Goal: Task Accomplishment & Management: Manage account settings

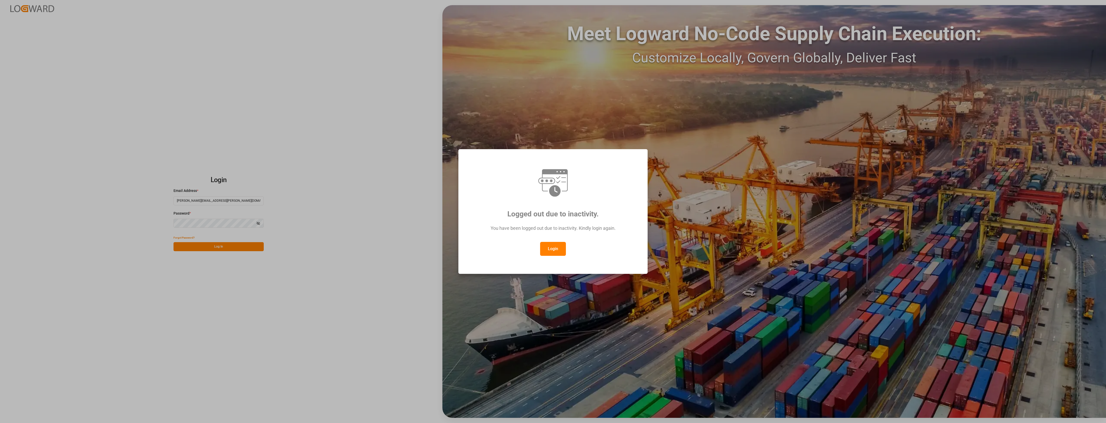
click at [549, 249] on button "Login" at bounding box center [553, 249] width 26 height 14
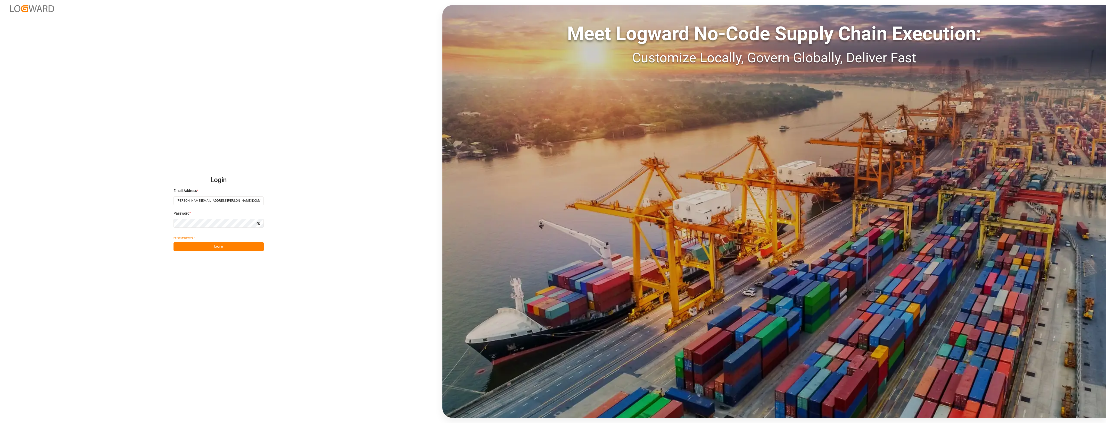
click at [244, 247] on button "Log In" at bounding box center [218, 246] width 90 height 9
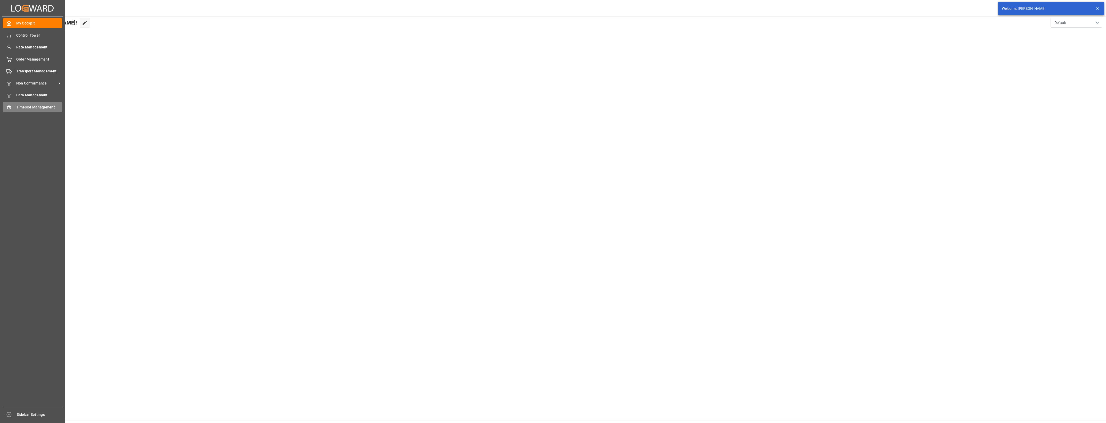
click at [7, 106] on icon at bounding box center [8, 107] width 5 height 5
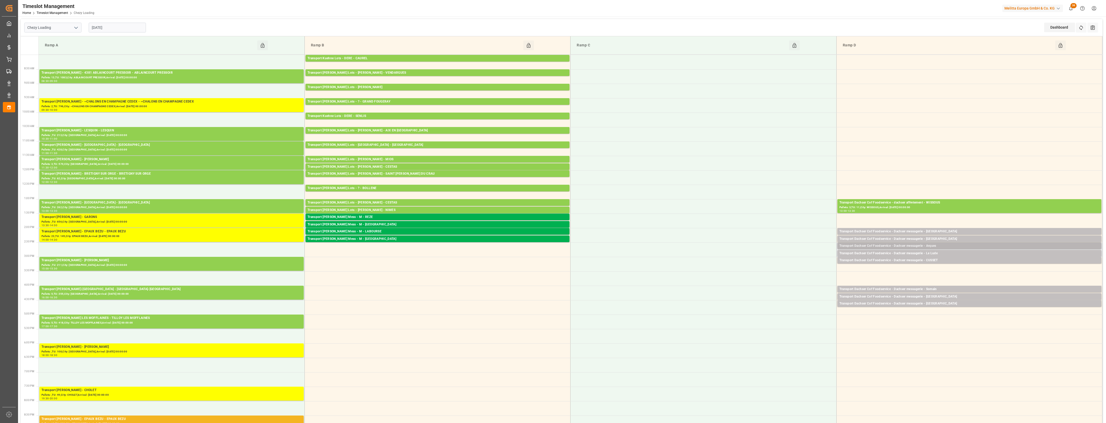
click at [948, 245] on div "Transport Dachser Cof Foodservice - Dachser messagerie - Arques" at bounding box center [969, 246] width 260 height 5
click at [774, 269] on button "Open" at bounding box center [769, 269] width 36 height 6
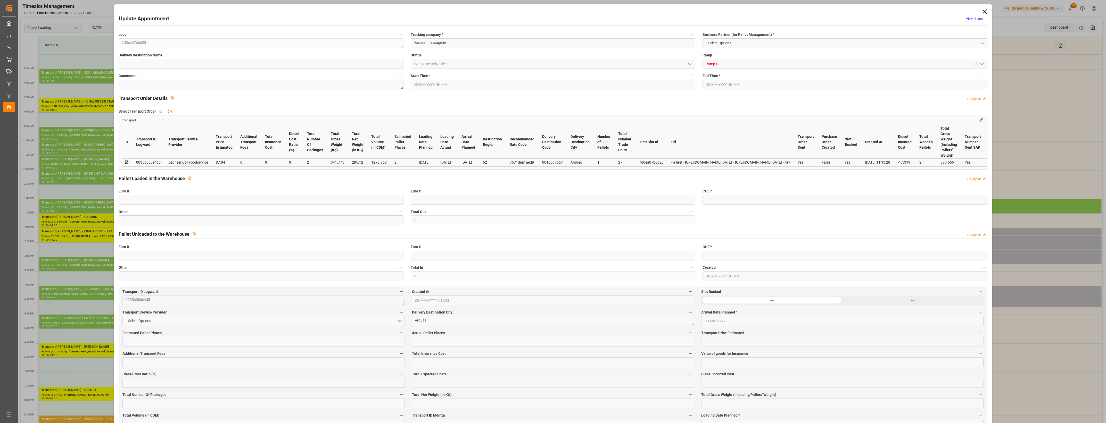
type input "2"
type input "87.04"
type input "0"
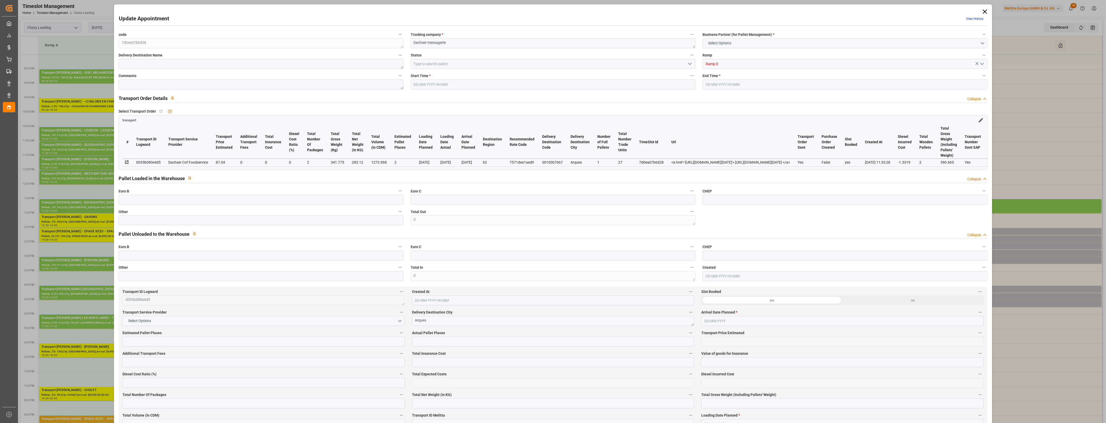
type input "85.5081"
type input "-1.5319"
type input "2"
type input "285.12"
type input "390.665"
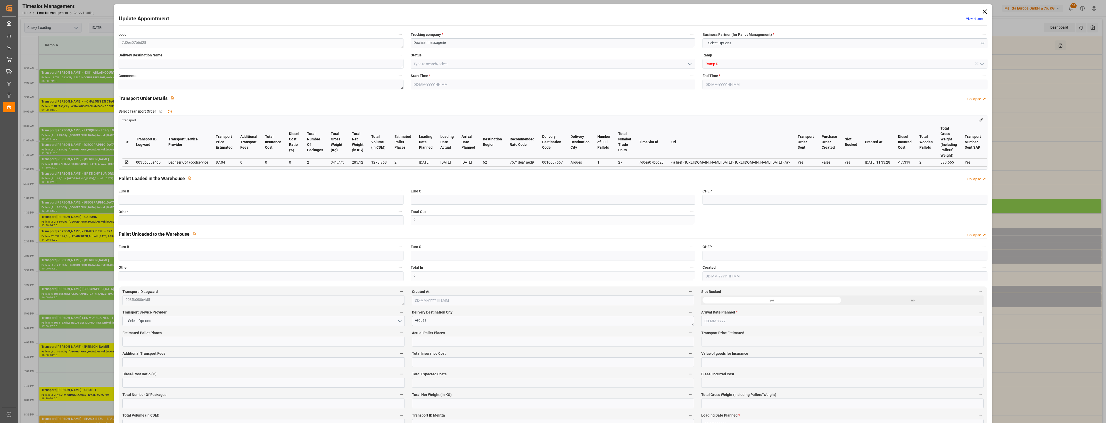
type input "1273.968"
type input "62"
type input "1"
type input "27"
type input "2"
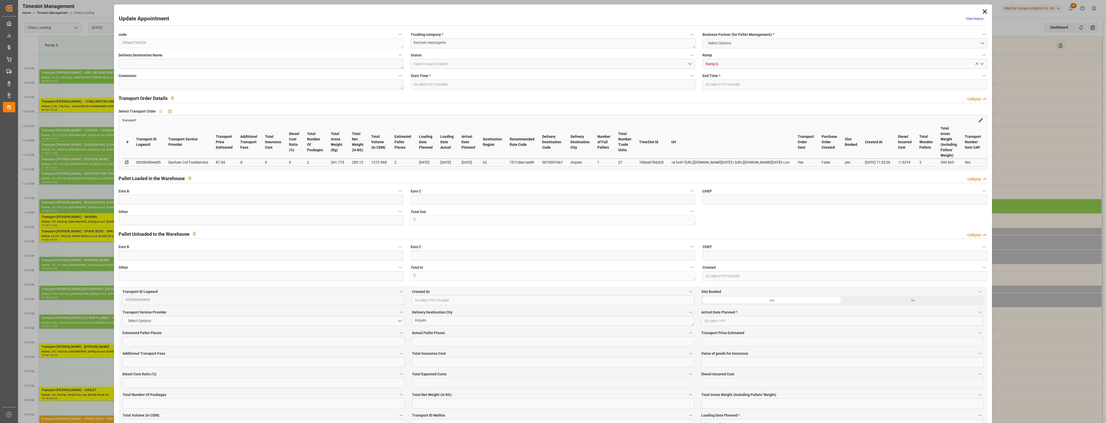
type input "101"
type input "341.775"
type input "0"
type input "4710.8598"
type input "0"
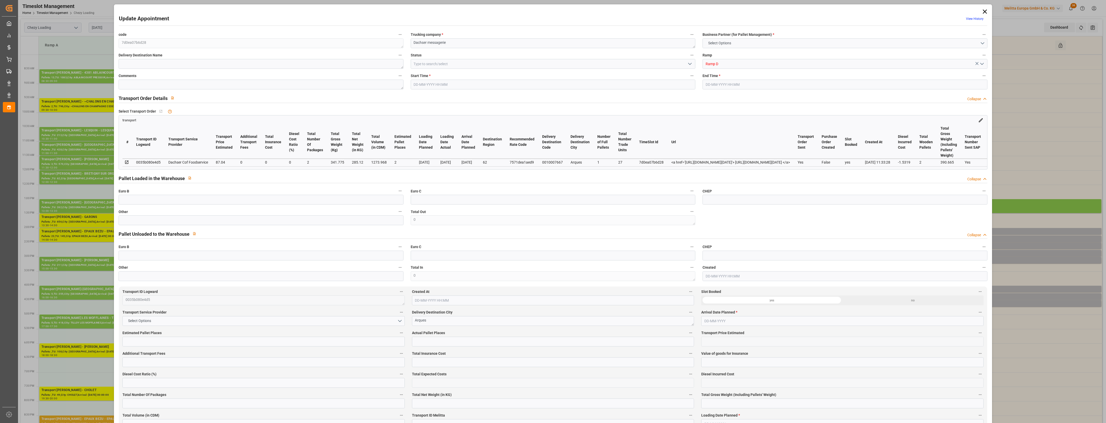
type input "0"
type input "21"
type input "35"
type input "[DATE] 14:30"
type input "[DATE] 14:45"
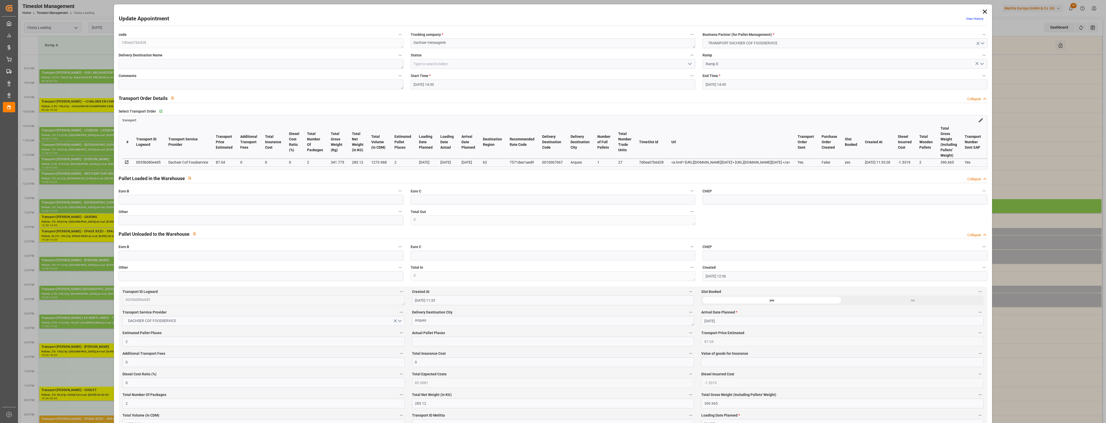
type input "[DATE] 12:36"
type input "[DATE] 11:33"
type input "[DATE]"
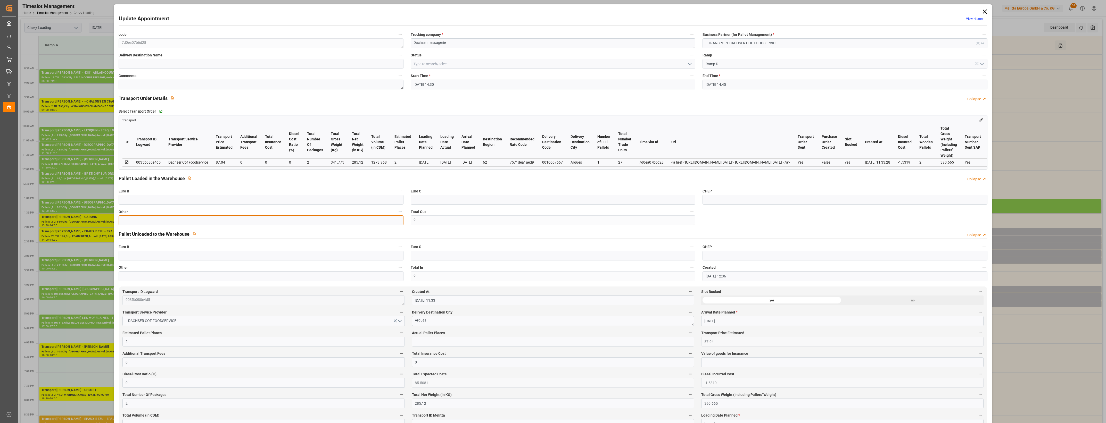
click at [158, 222] on input "text" at bounding box center [261, 220] width 284 height 10
type input "2"
click at [423, 343] on input "text" at bounding box center [553, 342] width 282 height 10
type input "2"
click at [692, 64] on button "open menu" at bounding box center [689, 64] width 8 height 8
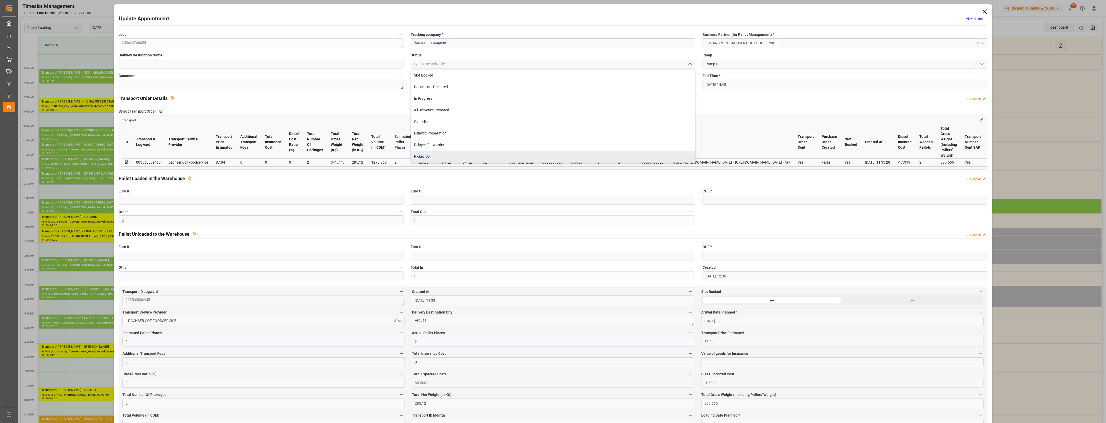
click at [454, 155] on div "Picked Up" at bounding box center [553, 157] width 284 height 12
type input "Picked Up"
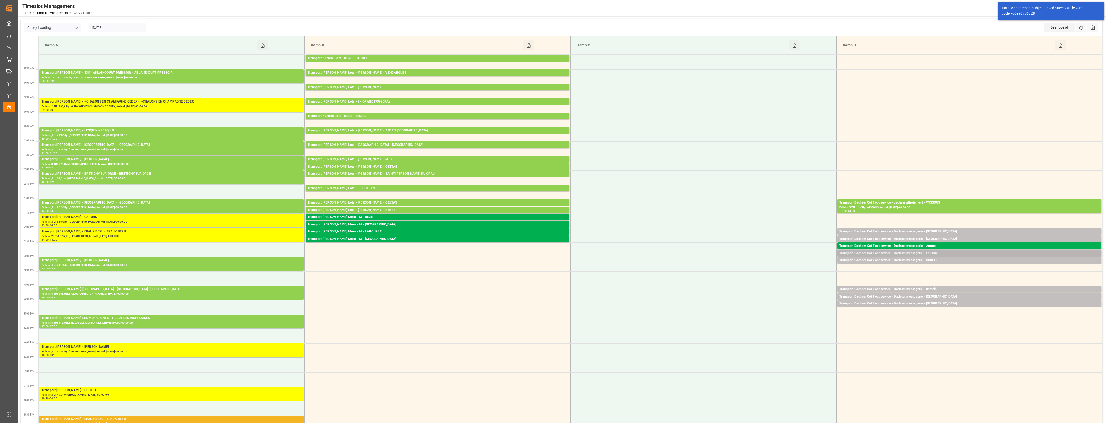
click at [954, 253] on div "Transport Dachser Cof Foodservice - Dachser messagerie - Le Lude" at bounding box center [969, 253] width 260 height 5
click at [778, 271] on button "Open" at bounding box center [769, 269] width 36 height 6
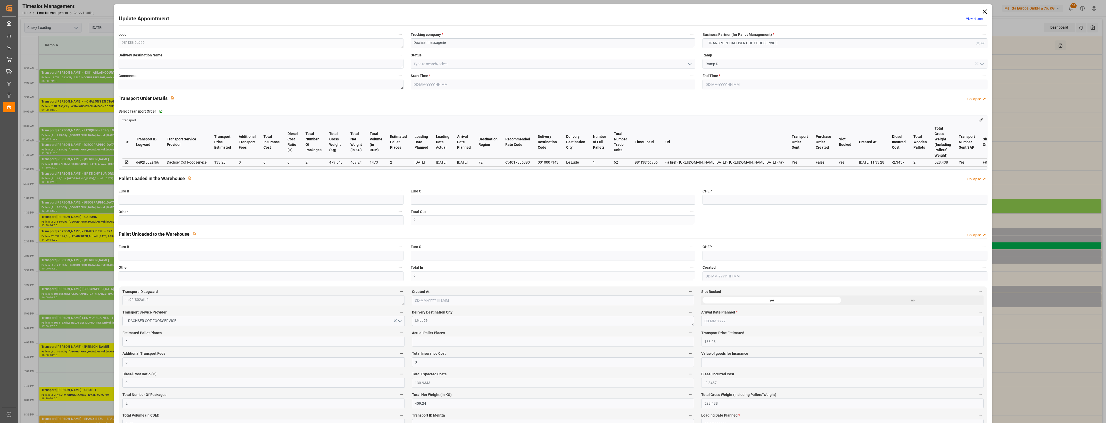
type input "[DATE] 14:45"
type input "[DATE] 15:00"
type input "[DATE] 12:37"
type input "[DATE] 11:33"
type input "[DATE]"
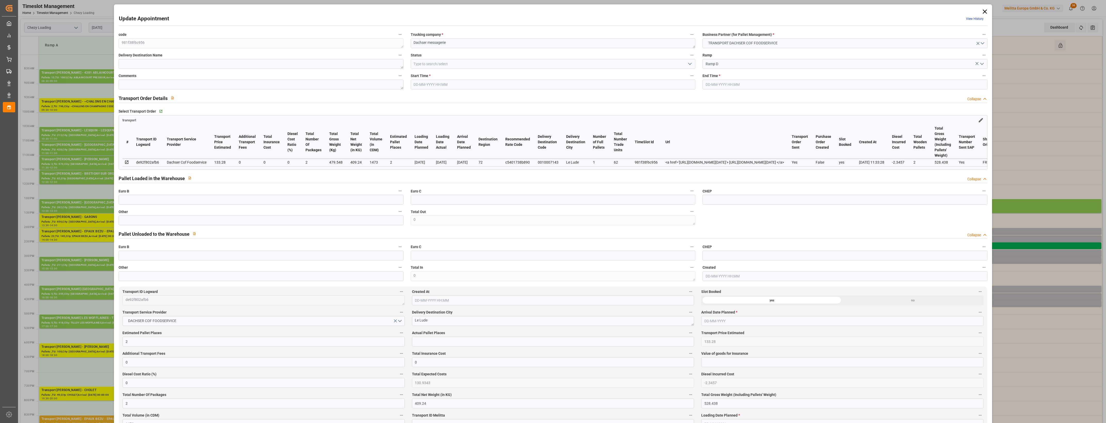
type input "[DATE]"
click at [124, 221] on input "text" at bounding box center [261, 220] width 284 height 10
type input "2"
drag, startPoint x: 423, startPoint y: 343, endPoint x: 430, endPoint y: 342, distance: 6.3
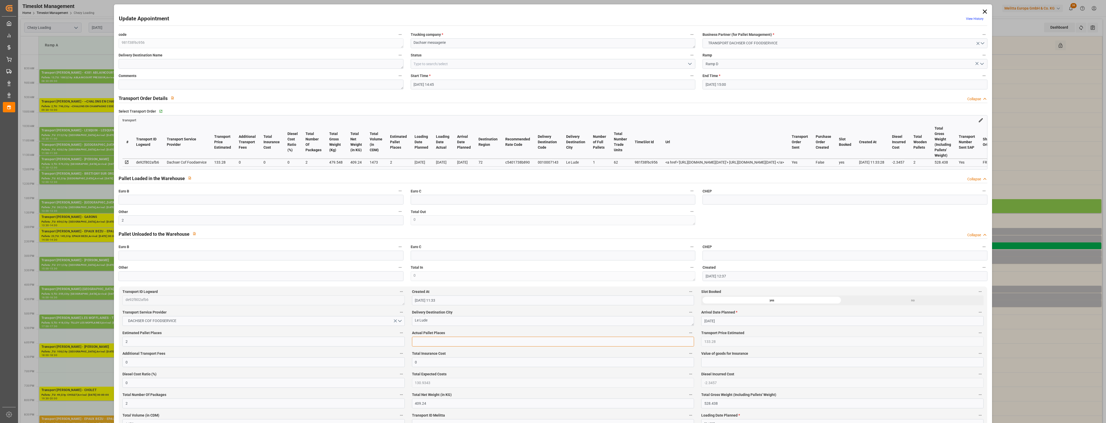
click at [423, 343] on input "text" at bounding box center [553, 342] width 282 height 10
type input "2"
click at [472, 332] on label "Actual Pallet Places" at bounding box center [553, 333] width 282 height 7
click at [687, 332] on button "Actual Pallet Places" at bounding box center [690, 333] width 7 height 7
click at [688, 65] on div at bounding box center [553, 211] width 1106 height 423
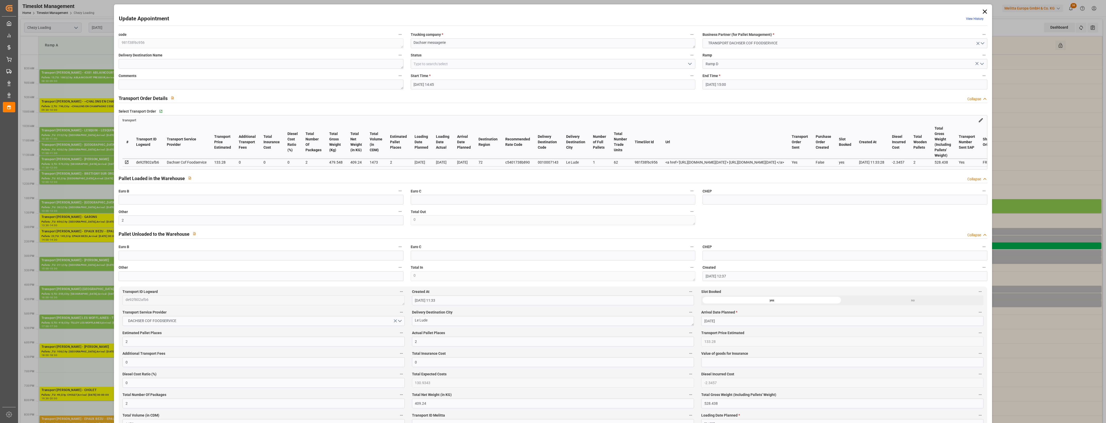
click at [688, 65] on icon "open menu" at bounding box center [690, 64] width 6 height 6
click at [478, 157] on div "Picked Up" at bounding box center [553, 157] width 284 height 12
type input "Picked Up"
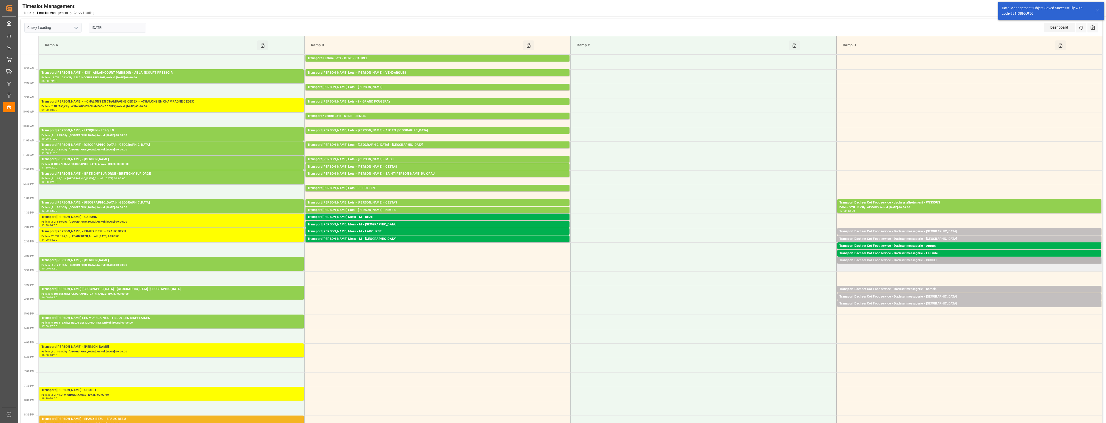
click at [945, 262] on div "Transport Dachser Cof Foodservice - Dachser messagerie - CUSSET" at bounding box center [969, 260] width 260 height 5
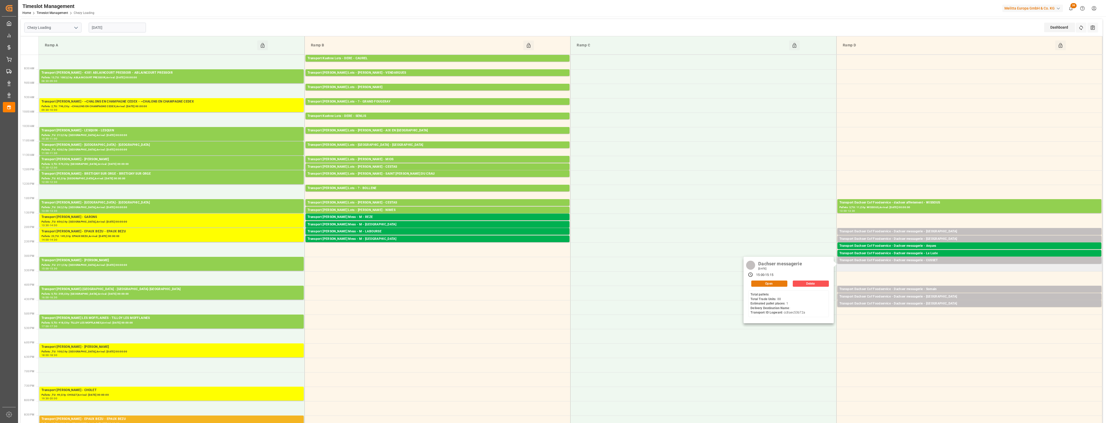
click at [785, 285] on button "Open" at bounding box center [769, 284] width 36 height 6
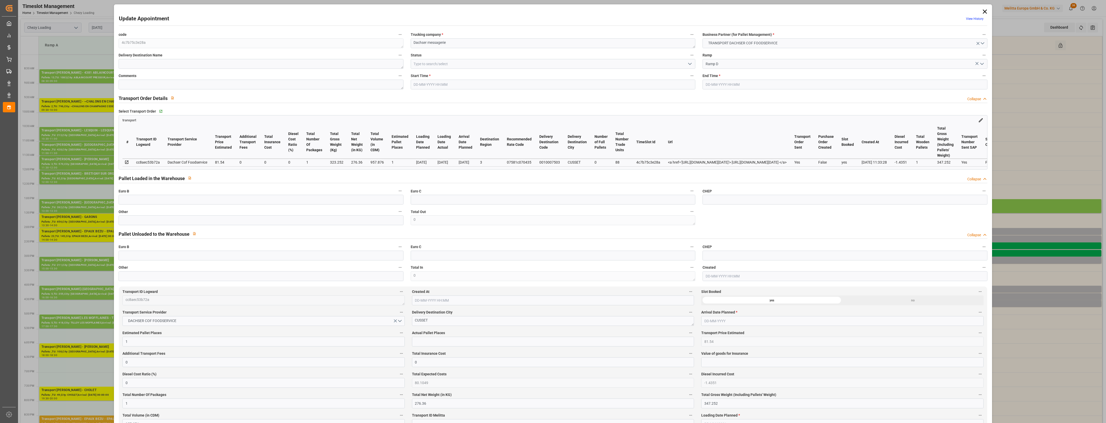
type input "[DATE] 15:00"
type input "[DATE] 15:15"
type input "[DATE] 12:37"
type input "[DATE] 11:33"
type input "[DATE]"
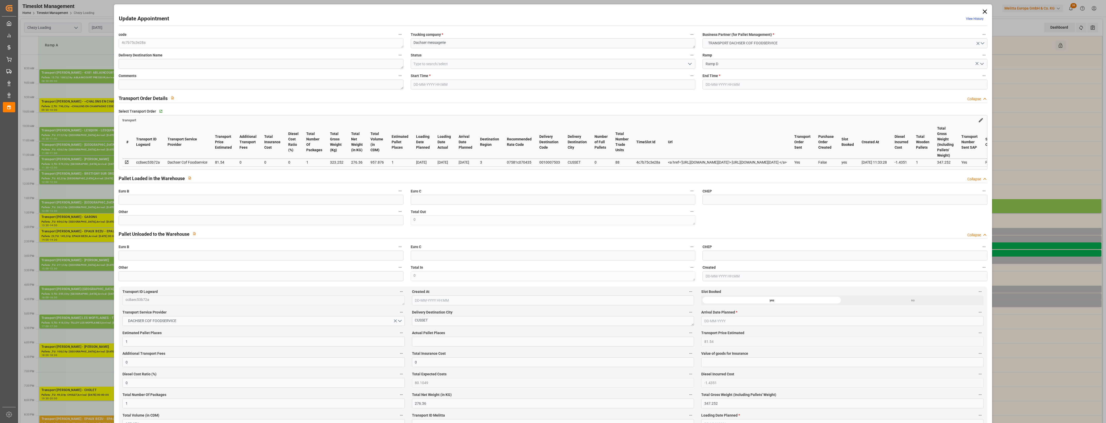
type input "[DATE]"
click at [192, 223] on input "text" at bounding box center [261, 220] width 284 height 10
type input "1"
drag, startPoint x: 425, startPoint y: 346, endPoint x: 434, endPoint y: 342, distance: 9.2
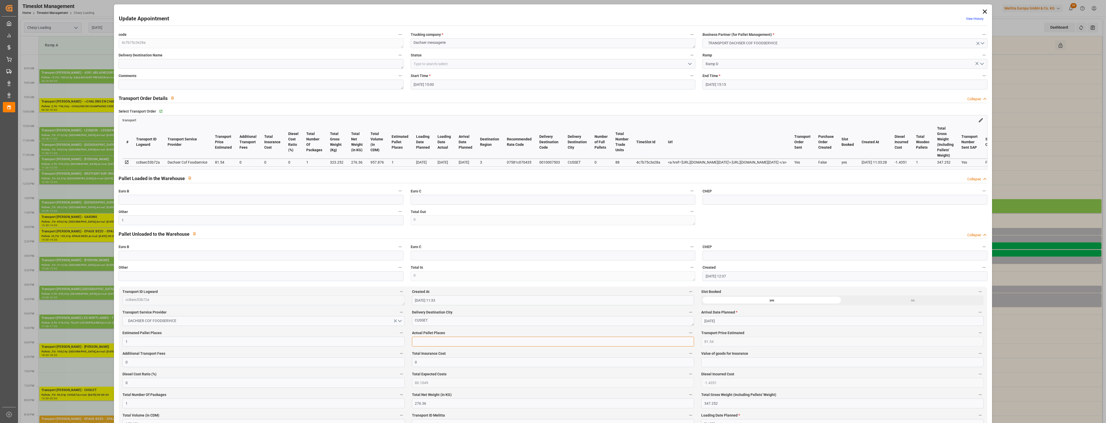
click at [425, 346] on input "text" at bounding box center [553, 342] width 282 height 10
type input "1"
click at [463, 332] on label "Actual Pallet Places" at bounding box center [553, 333] width 282 height 7
click at [687, 332] on button "Actual Pallet Places" at bounding box center [690, 333] width 7 height 7
click at [470, 333] on div at bounding box center [553, 211] width 1106 height 423
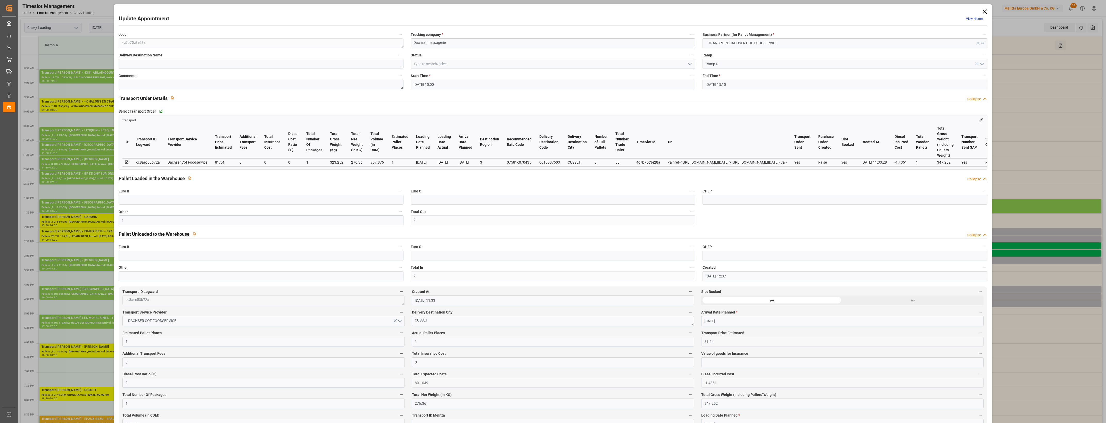
click at [690, 61] on icon "open menu" at bounding box center [690, 64] width 6 height 6
click at [433, 160] on div "Picked Up" at bounding box center [553, 157] width 284 height 12
type input "Picked Up"
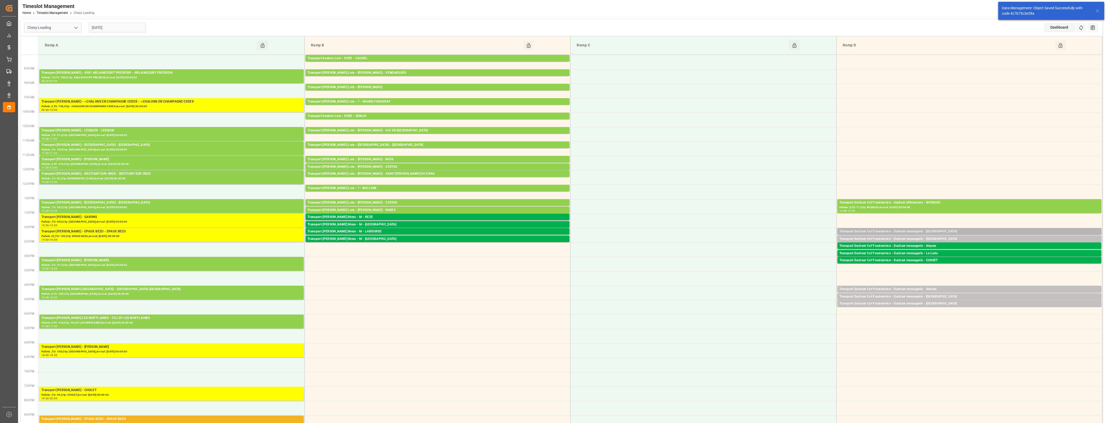
click at [941, 230] on div "Transport Dachser Cof Foodservice - Dachser messagerie - [GEOGRAPHIC_DATA]" at bounding box center [969, 231] width 260 height 5
click at [780, 255] on button "Open" at bounding box center [769, 255] width 36 height 6
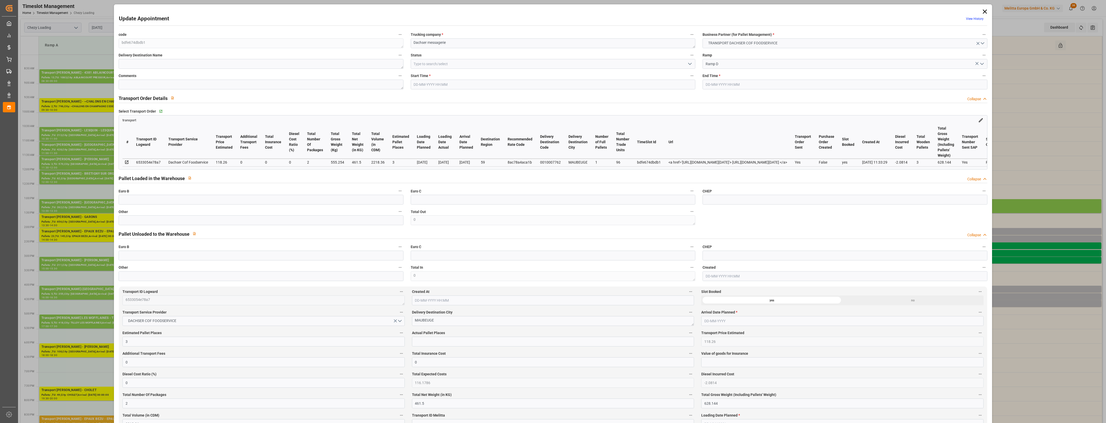
type input "[DATE] 14:00"
type input "[DATE] 14:15"
type input "[DATE] 12:35"
type input "[DATE] 11:33"
type input "[DATE]"
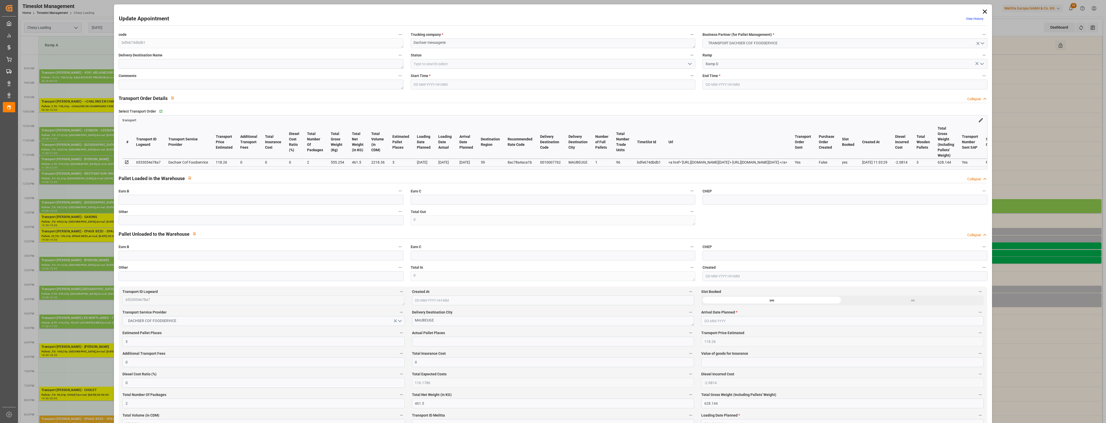
type input "[DATE]"
click at [162, 219] on input "text" at bounding box center [261, 220] width 284 height 10
type input "2"
drag, startPoint x: 426, startPoint y: 343, endPoint x: 430, endPoint y: 342, distance: 3.1
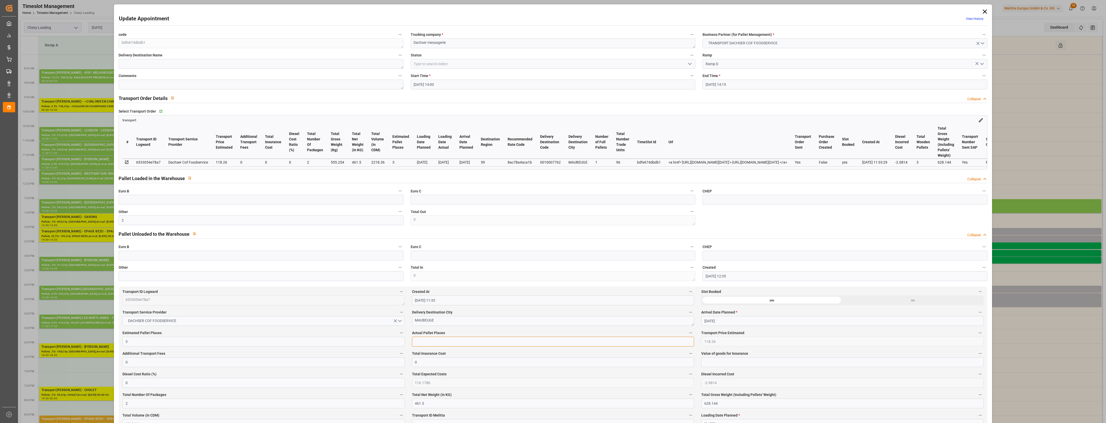
click at [426, 343] on input "text" at bounding box center [553, 342] width 282 height 10
type input "2"
click at [456, 336] on label "Actual Pallet Places" at bounding box center [553, 333] width 282 height 7
click at [687, 336] on button "Actual Pallet Places" at bounding box center [690, 333] width 7 height 7
click at [472, 334] on div at bounding box center [553, 211] width 1106 height 423
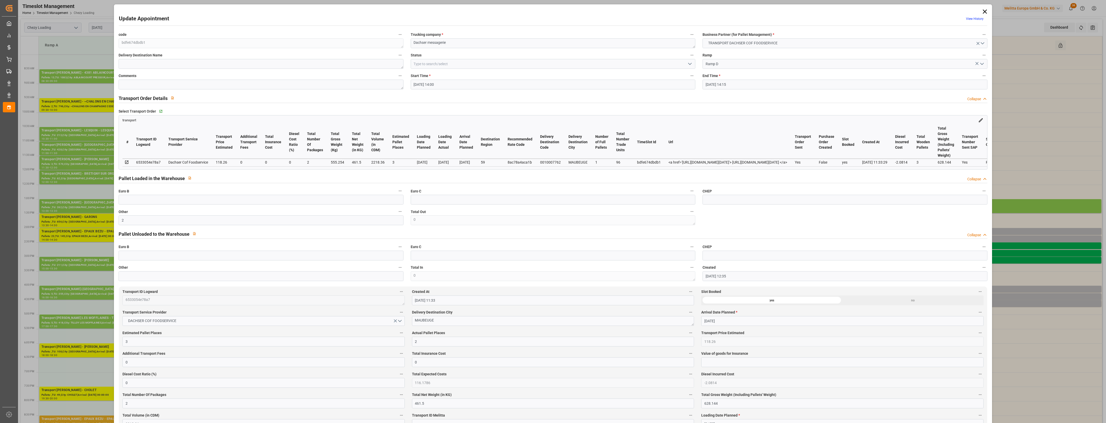
click at [688, 64] on icon "open menu" at bounding box center [690, 64] width 6 height 6
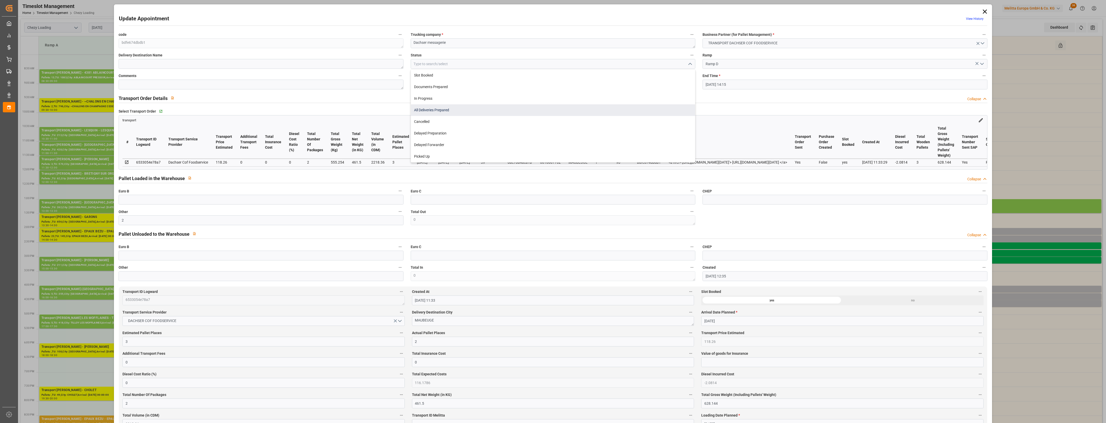
click at [426, 114] on div "All Deliveries Prepared" at bounding box center [553, 110] width 284 height 12
type input "All Deliveries Prepared"
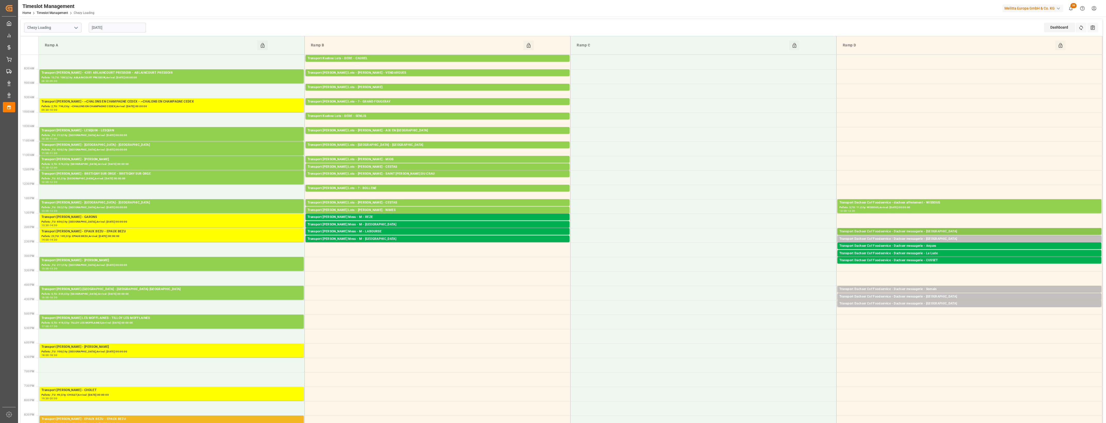
click at [964, 231] on div "Transport Dachser Cof Foodservice - Dachser messagerie - [GEOGRAPHIC_DATA]" at bounding box center [969, 231] width 260 height 5
click at [761, 254] on button "Open" at bounding box center [769, 255] width 36 height 6
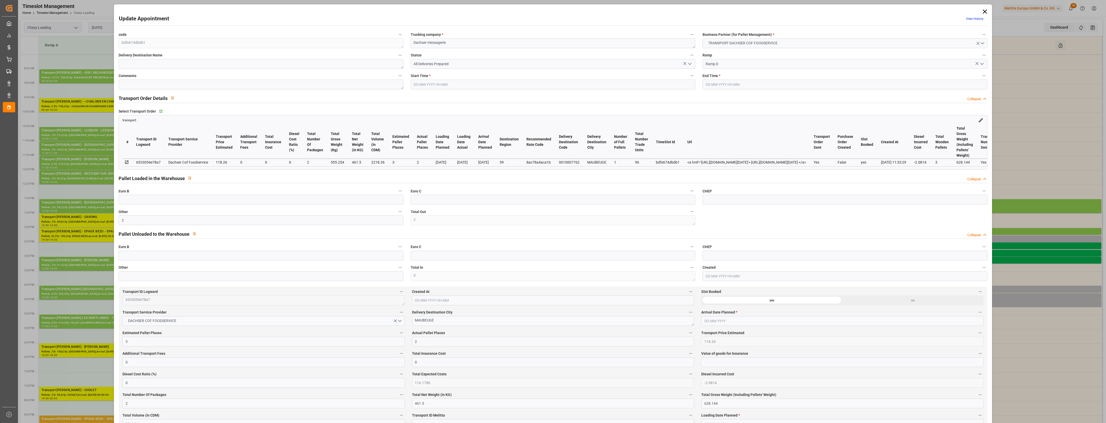
type input "[DATE] 14:00"
type input "[DATE] 14:15"
type input "[DATE] 12:35"
type input "[DATE] 11:33"
type input "[DATE]"
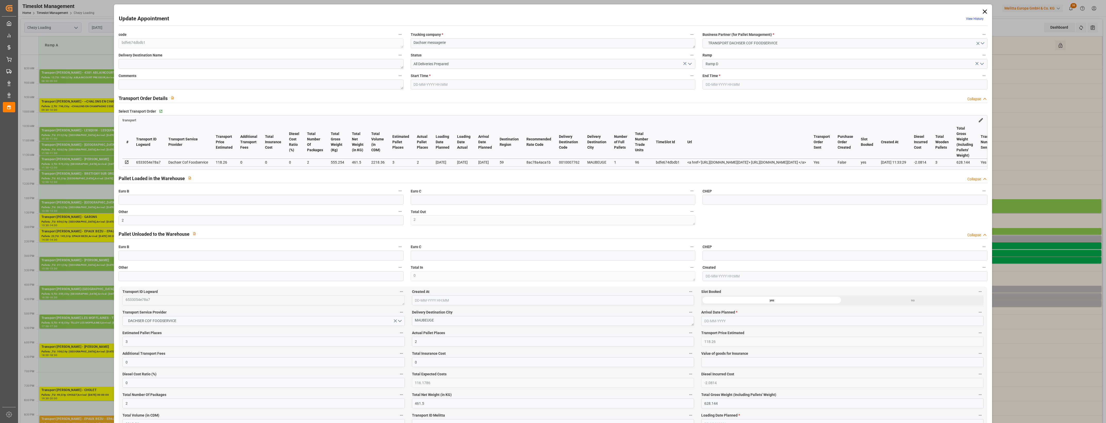
type input "[DATE]"
click at [691, 64] on icon "open menu" at bounding box center [690, 64] width 6 height 6
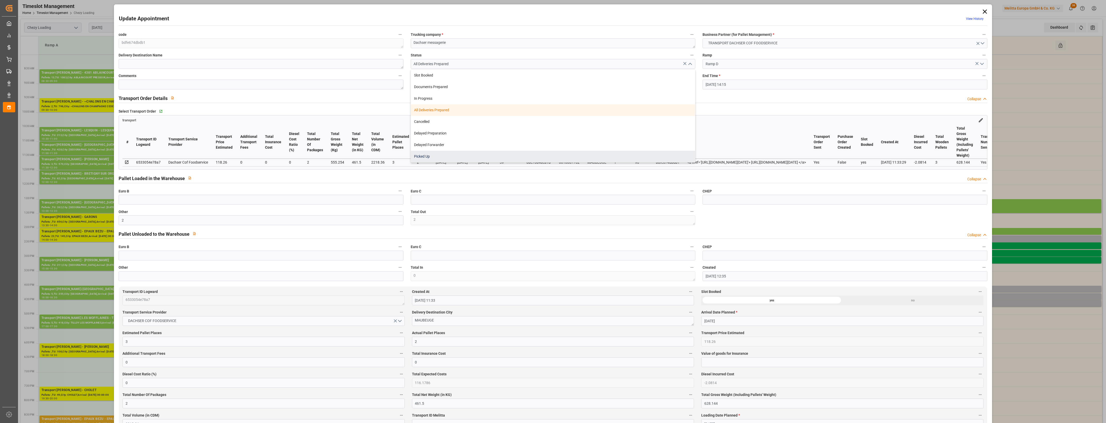
click at [434, 154] on div "Picked Up" at bounding box center [553, 157] width 284 height 12
type input "Picked Up"
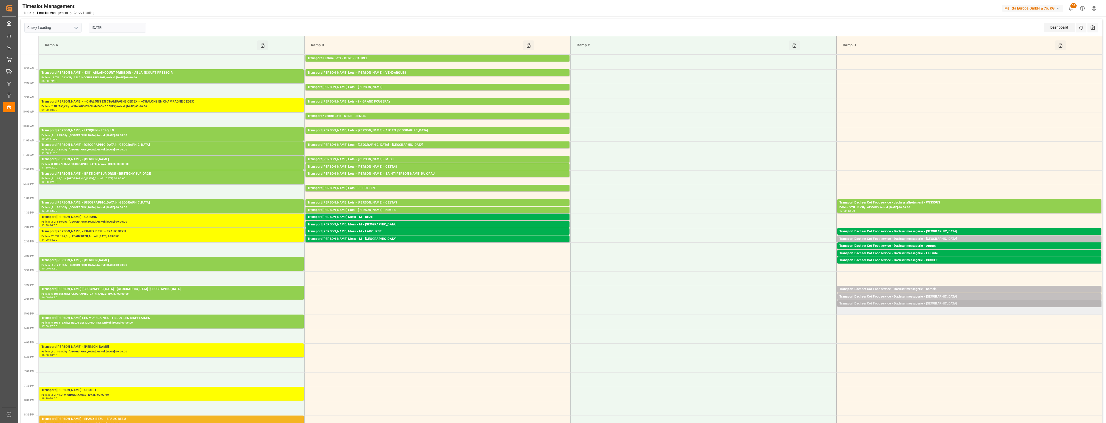
click at [950, 304] on div "Transport Dachser Cof Foodservice - Dachser messagerie - [GEOGRAPHIC_DATA]" at bounding box center [969, 303] width 260 height 5
click at [781, 329] on button "Open" at bounding box center [769, 327] width 36 height 6
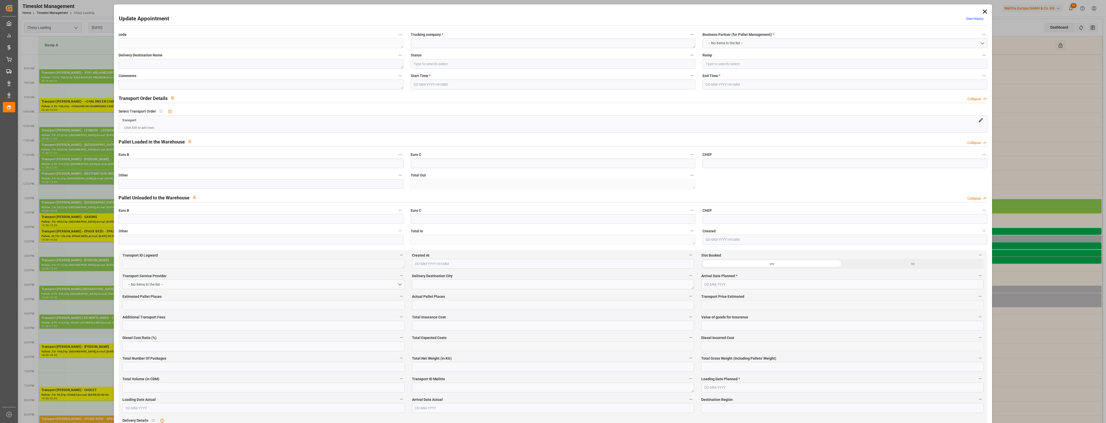
type textarea "45c0ee41b9b9"
type textarea "Dachser messagerie"
type input "Ramp D"
type textarea "0"
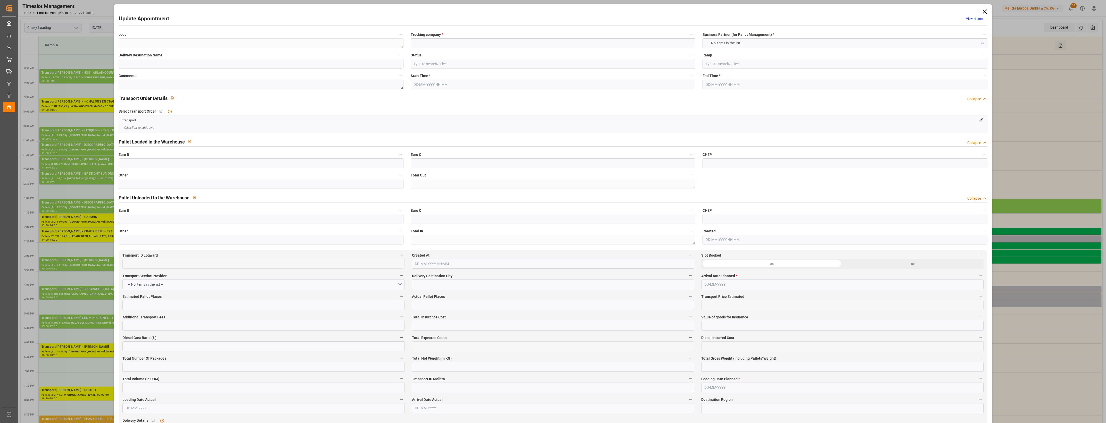
type textarea "f0828551963b"
type textarea "[GEOGRAPHIC_DATA]"
type textarea "0010007422"
type textarea "45c0ee41b9b9"
type textarea "FR-02570"
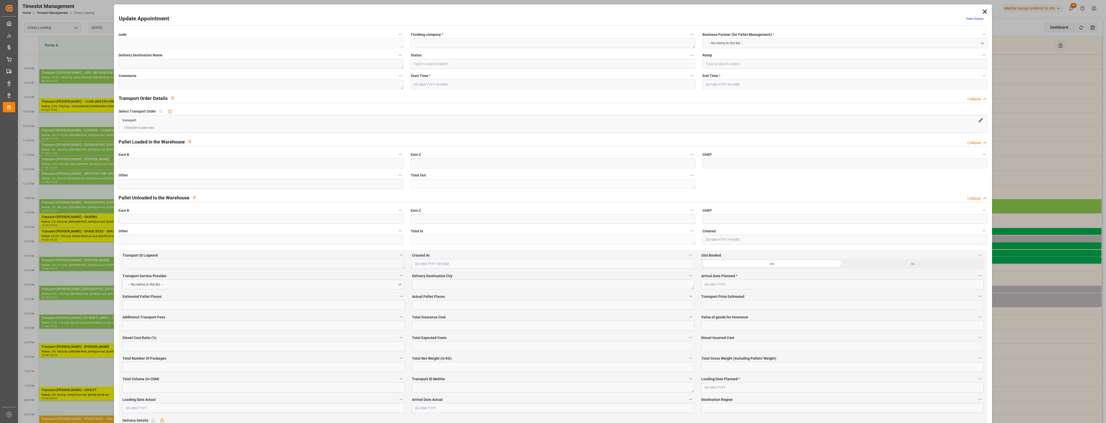
type textarea "FR"
type input "Road"
type input "FR"
type input "82006"
type input "Small Shipment"
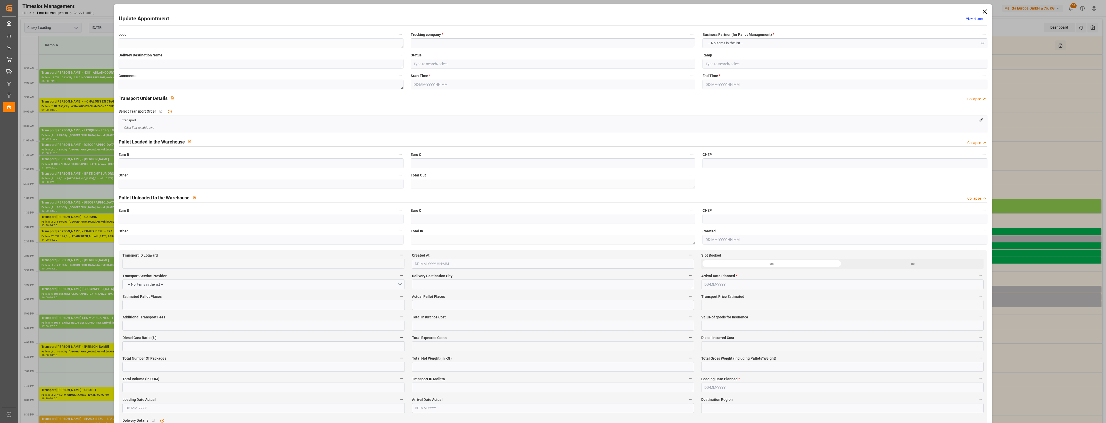
type input "3.5-7.5 t"
type input "EURO 6"
type input "Diesel"
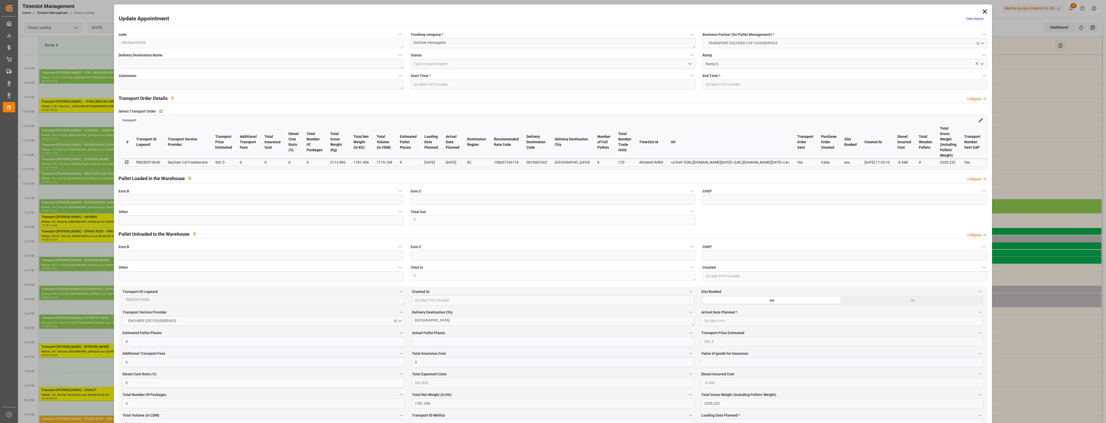
type input "9"
type input "542.5"
type input "0"
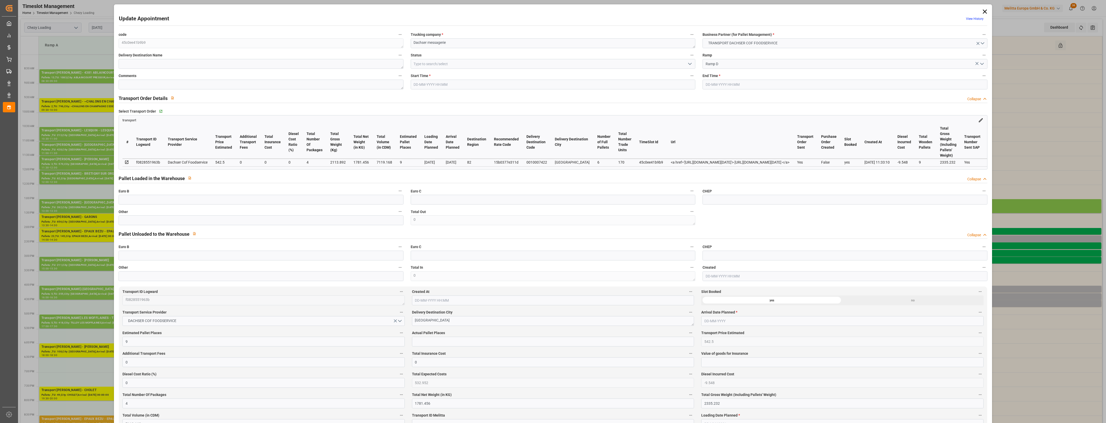
type input "532.952"
type input "-9.548"
type input "4"
type input "1781.456"
type input "2335.232"
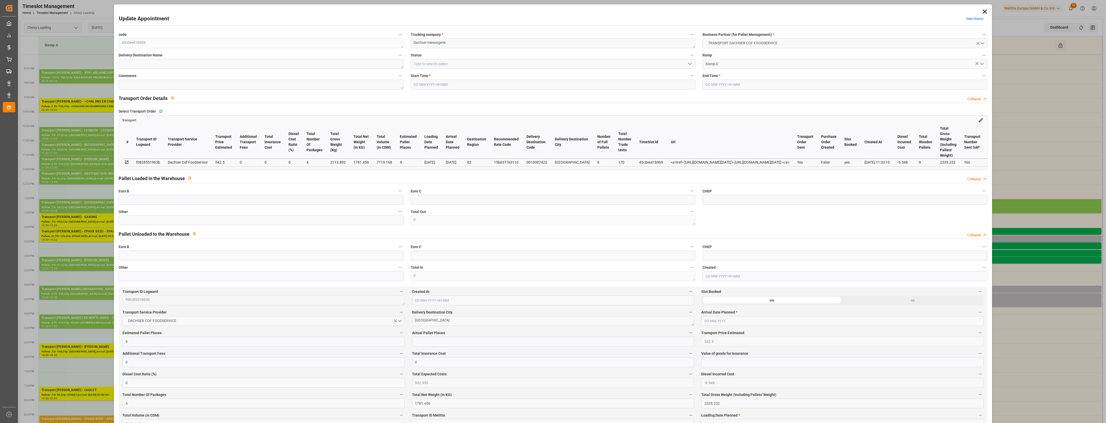
type input "7119.168"
type input "82"
type input "6"
type input "170"
type input "9"
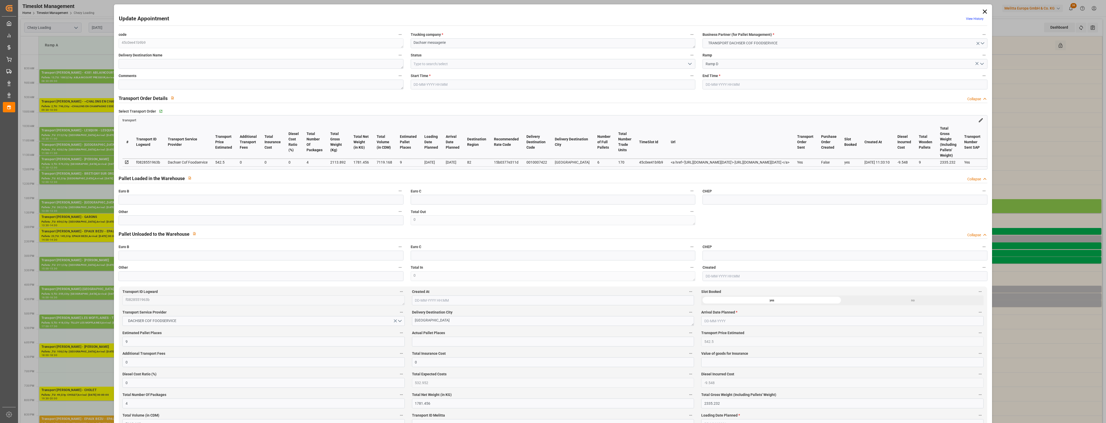
type input "101"
type input "2113.892"
type input "0"
type input "4710.8598"
type input "0"
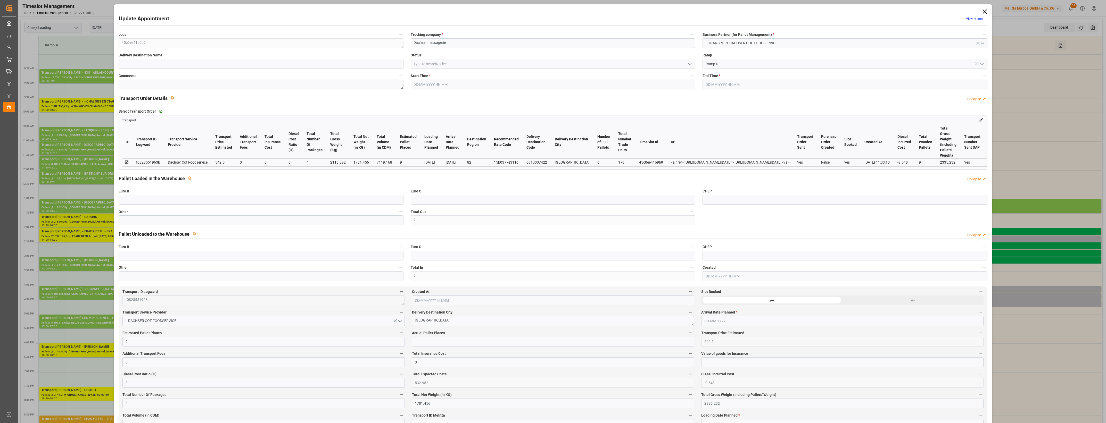
type input "0"
type input "21"
type input "35"
type input "[DATE] 16:30"
type input "[DATE] 16:45"
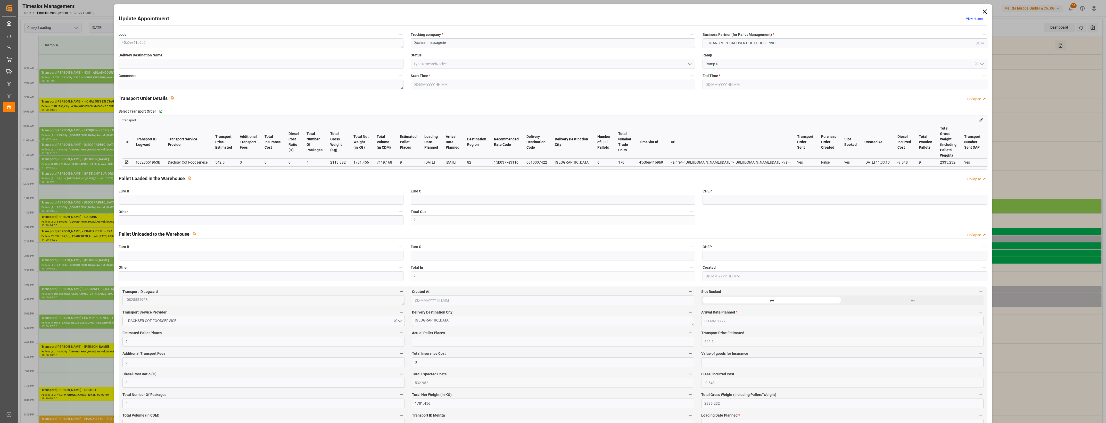
type input "[DATE] 12:39"
type input "[DATE] 11:33"
type input "[DATE]"
click at [174, 223] on input "text" at bounding box center [261, 220] width 284 height 10
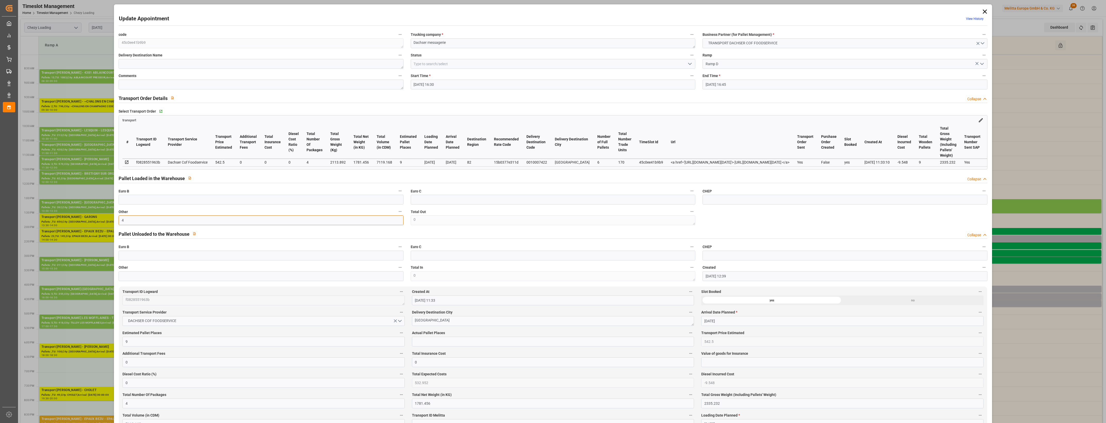
type input "4"
click at [423, 341] on input "text" at bounding box center [553, 342] width 282 height 10
type input "4"
click at [468, 334] on label "Actual Pallet Places" at bounding box center [553, 333] width 282 height 7
click at [687, 334] on button "Actual Pallet Places" at bounding box center [690, 333] width 7 height 7
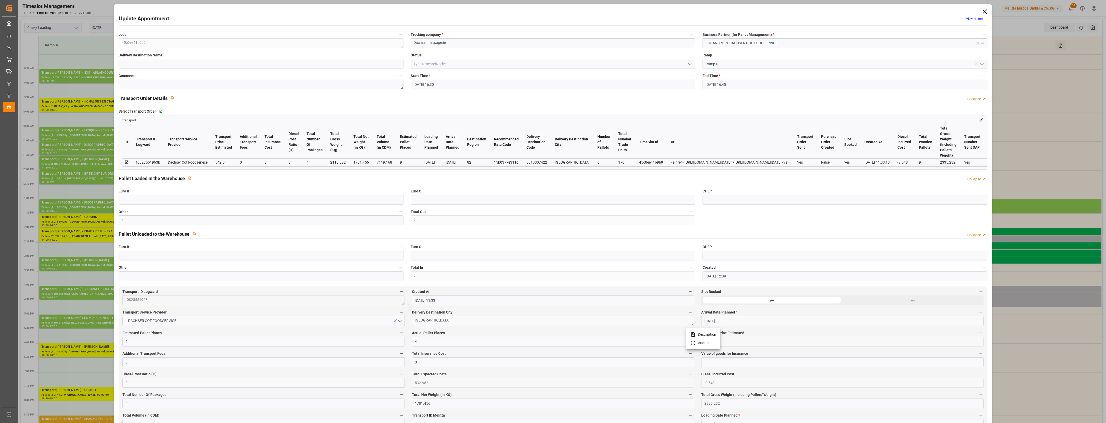
click at [477, 334] on div at bounding box center [553, 211] width 1106 height 423
click at [690, 64] on polyline "open menu" at bounding box center [689, 64] width 3 height 2
click at [491, 161] on div "Picked Up" at bounding box center [553, 157] width 284 height 12
type input "Picked Up"
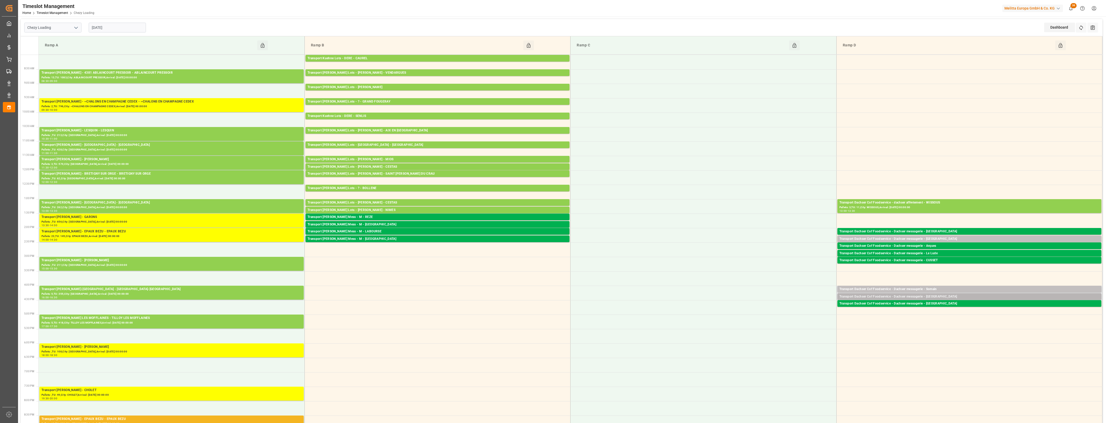
click at [953, 297] on div "Transport Dachser Cof Foodservice - Dachser messagerie - [GEOGRAPHIC_DATA]" at bounding box center [969, 296] width 260 height 5
click at [777, 311] on button "Open" at bounding box center [769, 312] width 36 height 6
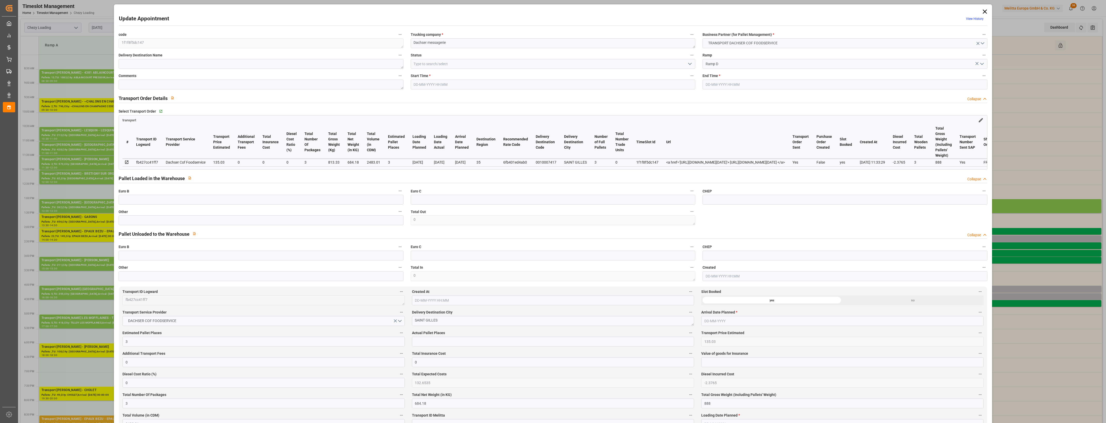
type input "[DATE] 16:15"
type input "[DATE] 16:30"
type input "[DATE] 12:41"
type input "[DATE] 11:33"
type input "[DATE]"
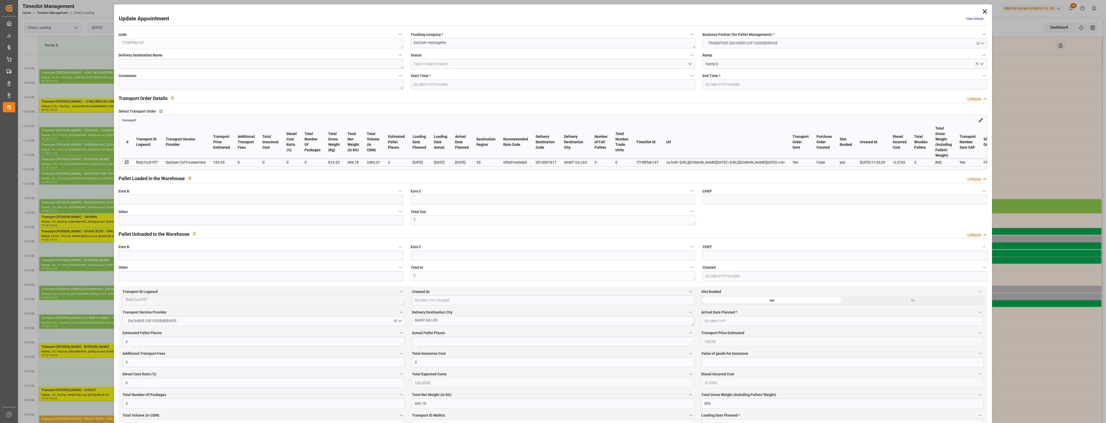
type input "[DATE]"
click at [164, 217] on input "text" at bounding box center [261, 220] width 284 height 10
type input "3"
click at [414, 340] on input "text" at bounding box center [553, 342] width 282 height 10
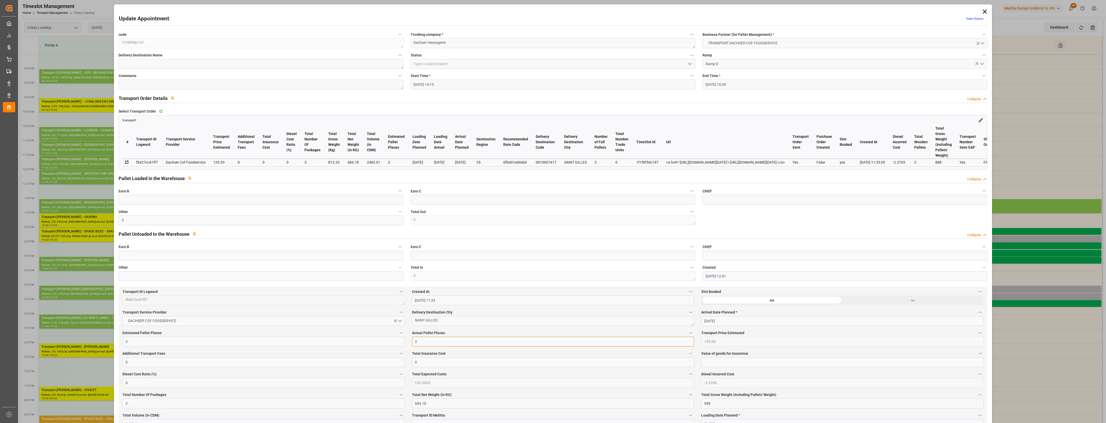
type input "3"
click at [458, 335] on label "Actual Pallet Places" at bounding box center [553, 333] width 282 height 7
click at [687, 335] on button "Actual Pallet Places" at bounding box center [690, 333] width 7 height 7
click at [468, 333] on div at bounding box center [553, 211] width 1106 height 423
click at [689, 65] on icon "open menu" at bounding box center [690, 64] width 6 height 6
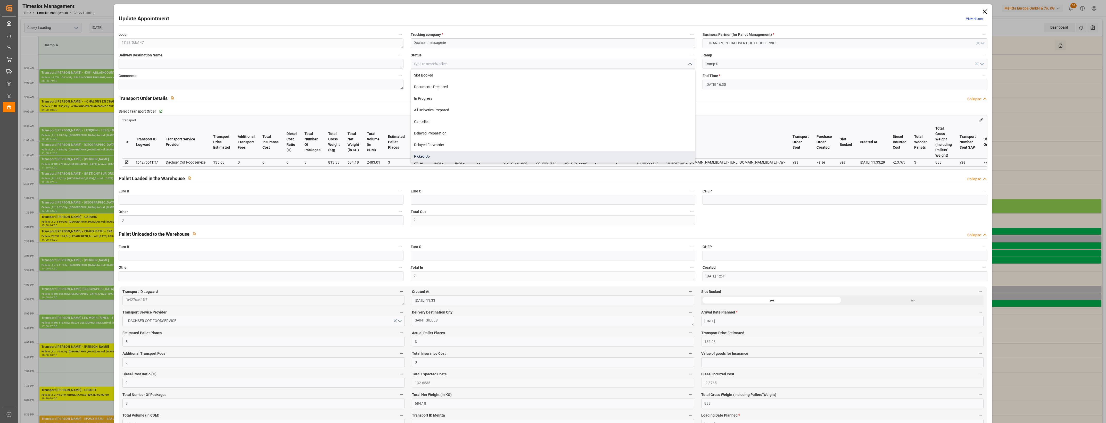
click at [473, 154] on div "Picked Up" at bounding box center [553, 157] width 284 height 12
type input "Picked Up"
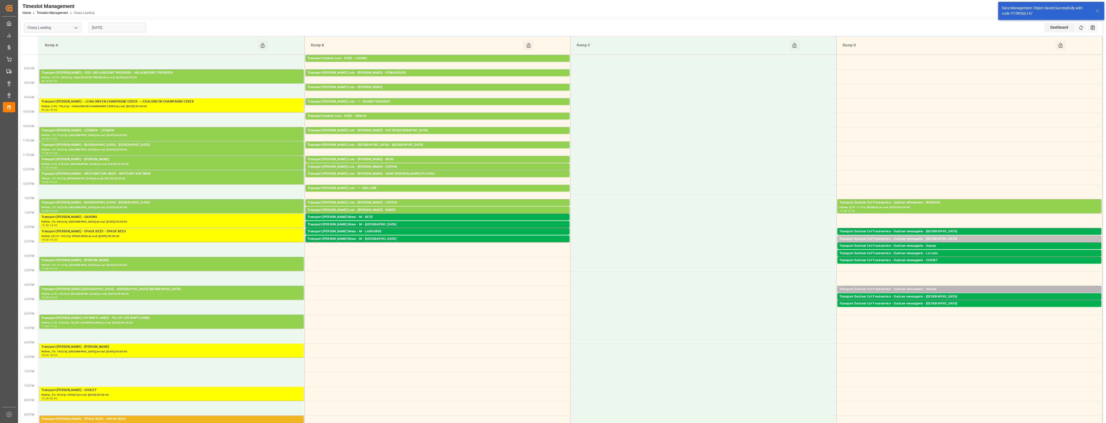
click at [935, 288] on div "Transport Dachser Cof Foodservice - Dachser messagerie - Somain" at bounding box center [969, 289] width 260 height 5
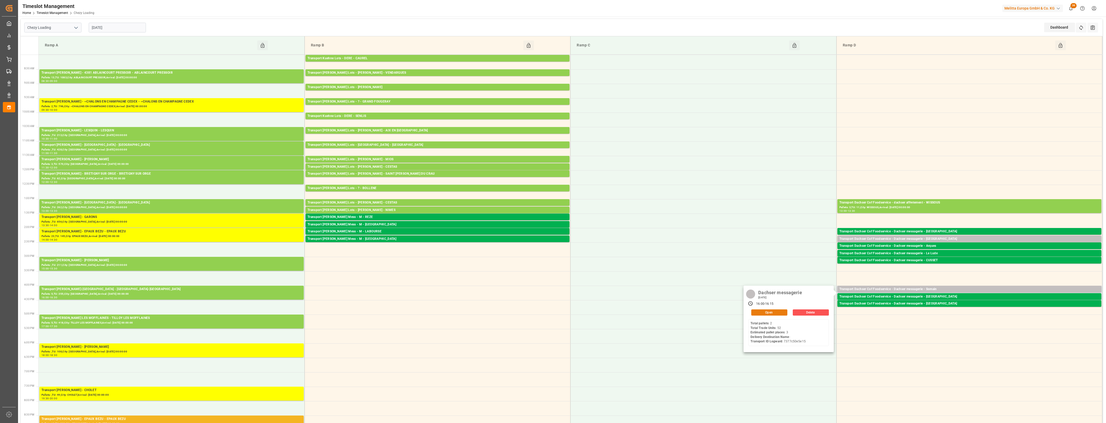
click at [772, 311] on button "Open" at bounding box center [769, 312] width 36 height 6
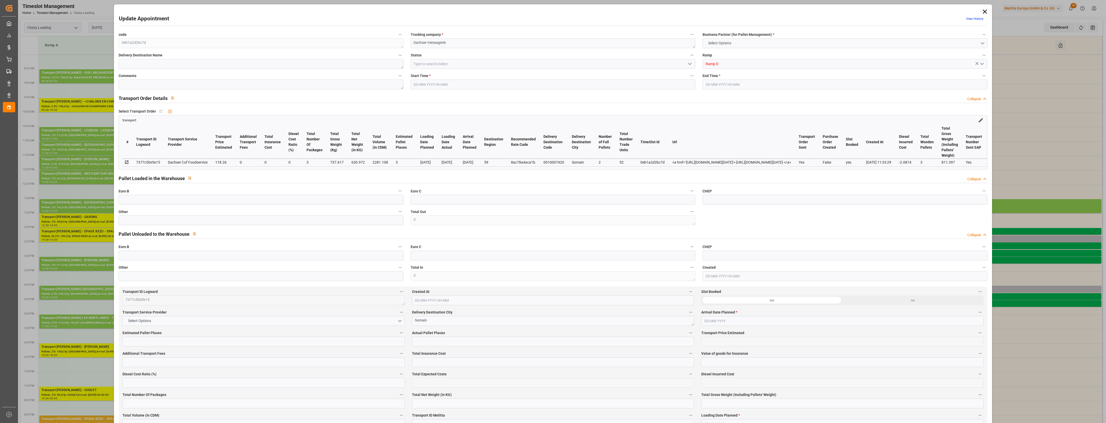
type input "3"
type input "118.26"
type input "0"
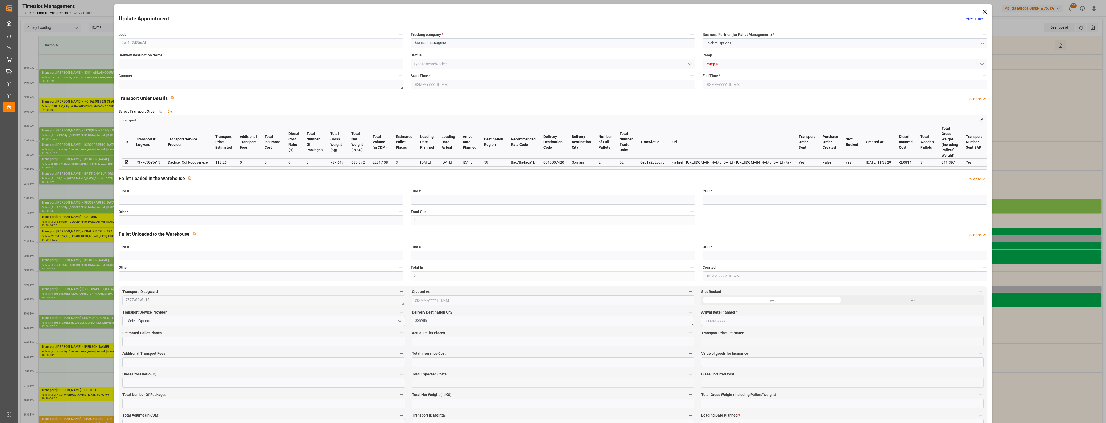
type input "116.1786"
type input "-2.0814"
type input "3"
type input "630.972"
type input "811.397"
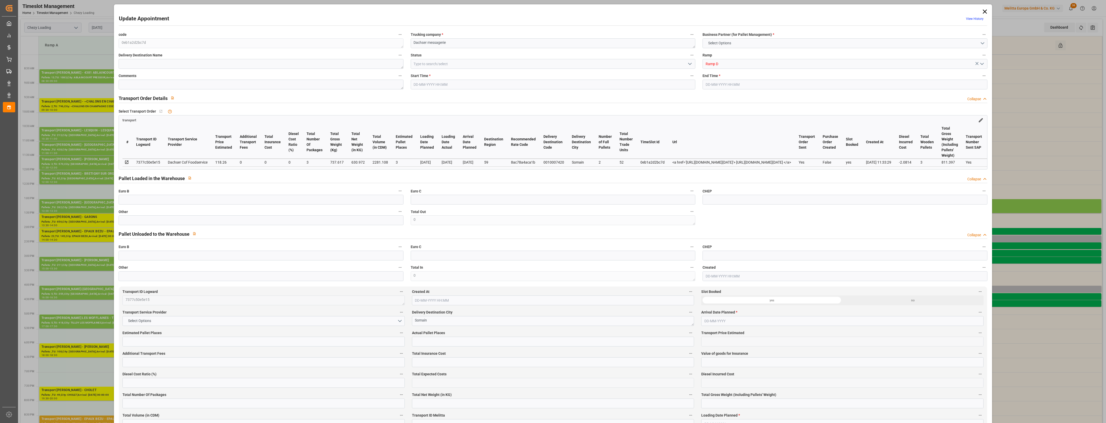
type input "2281.108"
type input "59"
type input "2"
type input "52"
type input "3"
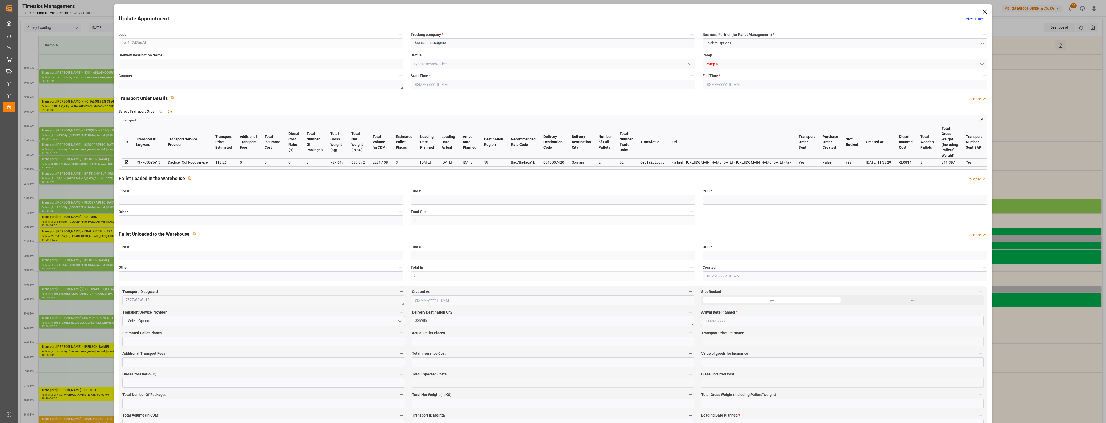
type input "101"
type input "737.617"
type input "0"
type input "4710.8598"
type input "0"
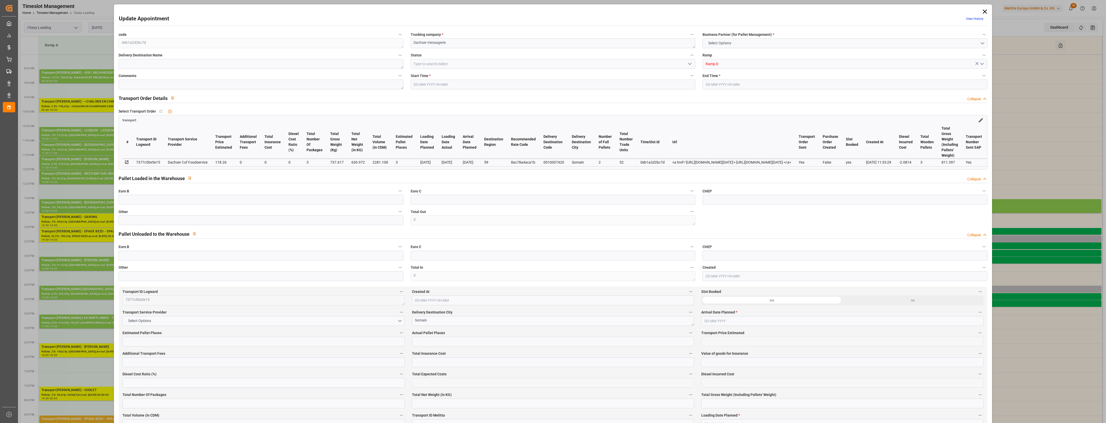
type input "0"
type input "21"
type input "35"
type input "[DATE] 16:00"
type input "[DATE] 16:15"
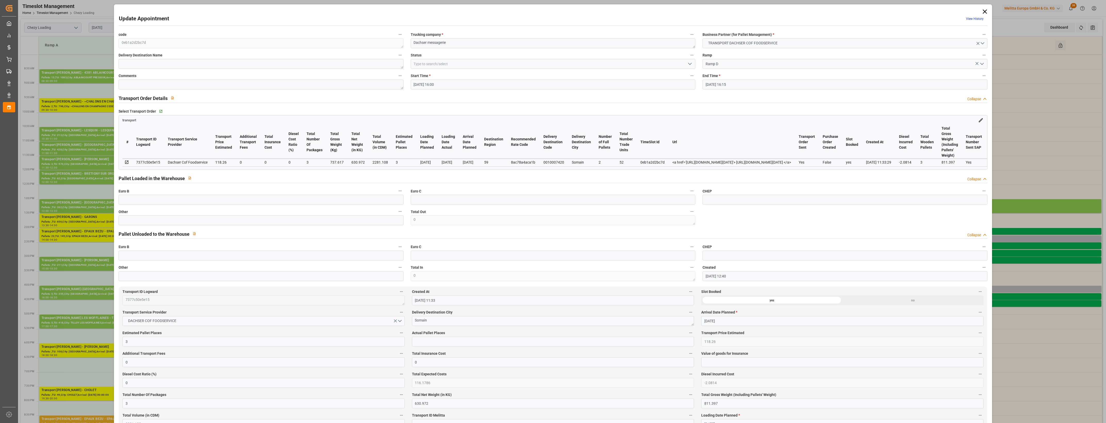
type input "[DATE] 12:40"
type input "[DATE] 11:33"
type input "[DATE]"
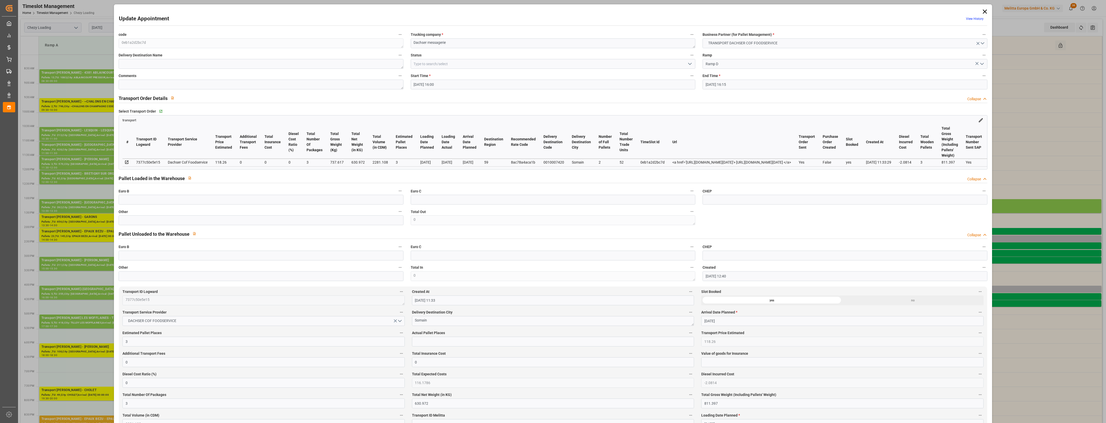
click at [690, 64] on icon "open menu" at bounding box center [690, 64] width 6 height 6
click at [442, 155] on div "Picked Up" at bounding box center [553, 157] width 284 height 12
type input "Picked Up"
click at [246, 221] on input "text" at bounding box center [261, 220] width 284 height 10
type input "3"
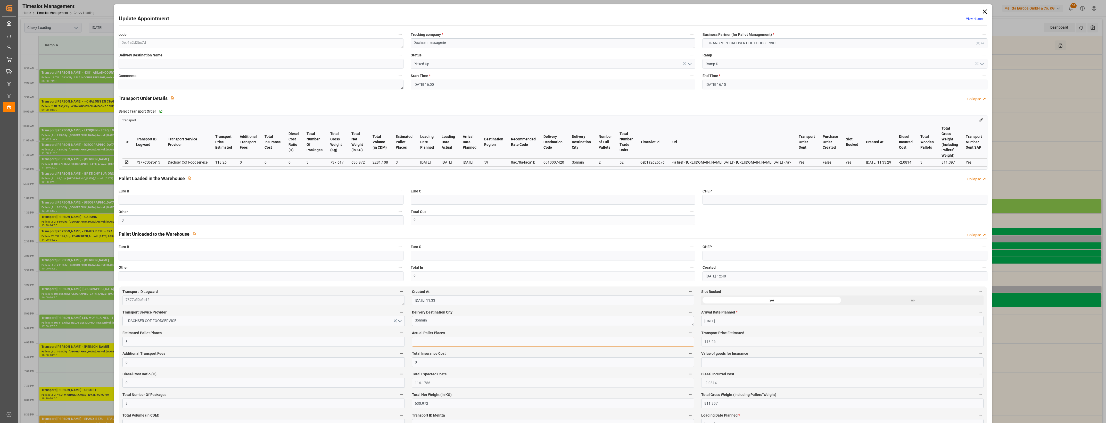
click at [432, 343] on input "text" at bounding box center [553, 342] width 282 height 10
type input "3"
click at [472, 337] on label "Actual Pallet Places" at bounding box center [553, 333] width 282 height 7
click at [687, 336] on button "Actual Pallet Places" at bounding box center [690, 333] width 7 height 7
click at [485, 337] on div at bounding box center [553, 211] width 1106 height 423
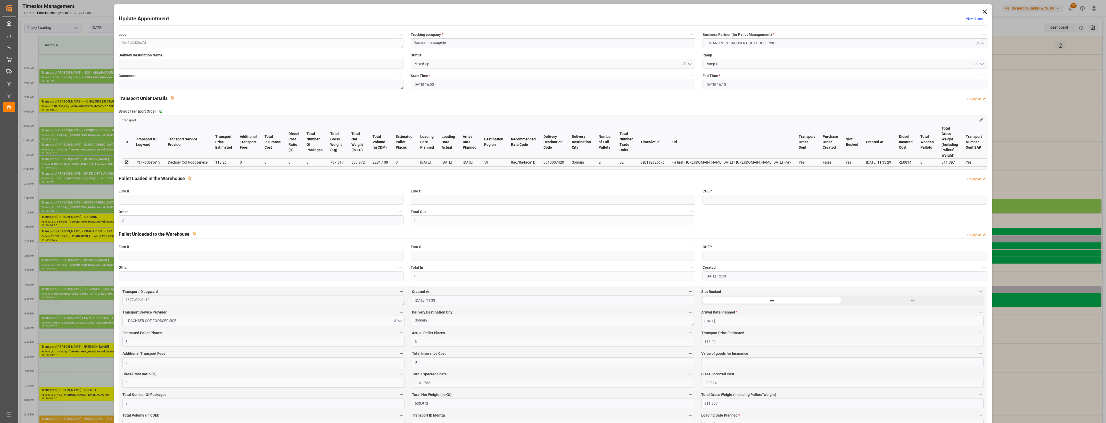
click at [690, 65] on icon "open menu" at bounding box center [690, 64] width 6 height 6
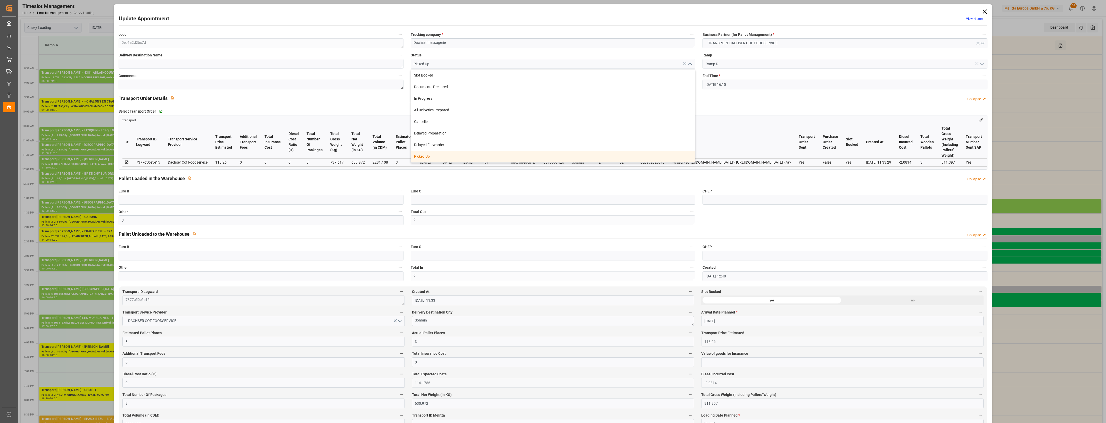
click at [429, 157] on div "Picked Up" at bounding box center [553, 157] width 284 height 12
